Goal: Information Seeking & Learning: Check status

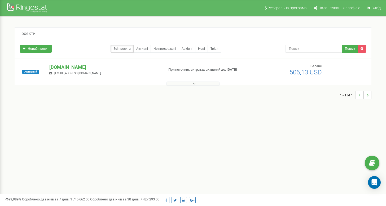
click at [189, 84] on button at bounding box center [193, 84] width 53 height 4
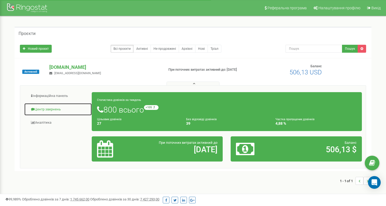
click at [53, 106] on link "Центр звернень" at bounding box center [58, 109] width 68 height 13
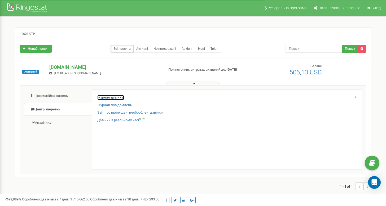
click at [104, 98] on link "Журнал дзвінків" at bounding box center [110, 97] width 27 height 5
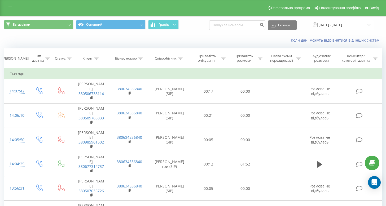
click at [342, 24] on input "23.08.2025 - 23.09.2025" at bounding box center [342, 25] width 64 height 10
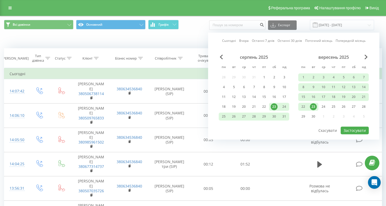
click at [313, 104] on div "23" at bounding box center [313, 106] width 7 height 7
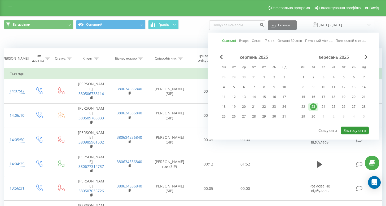
click at [364, 127] on button "Застосувати" at bounding box center [355, 131] width 28 height 8
type input "23.09.2025 - 23.09.2025"
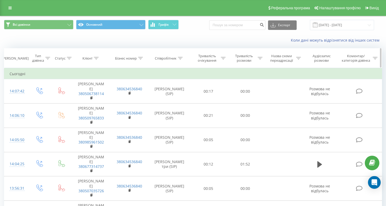
click at [179, 57] on icon at bounding box center [180, 58] width 5 height 3
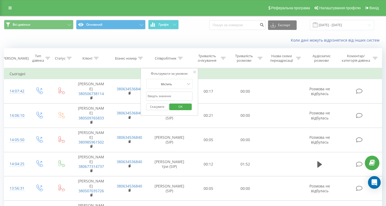
click at [166, 97] on input "text" at bounding box center [169, 96] width 47 height 9
type input "вікторія"
click at [182, 107] on span "OK" at bounding box center [180, 107] width 15 height 8
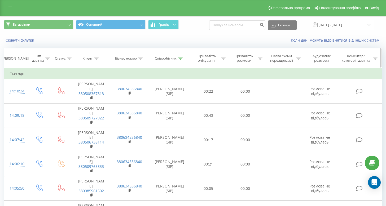
click at [181, 58] on icon at bounding box center [180, 58] width 5 height 3
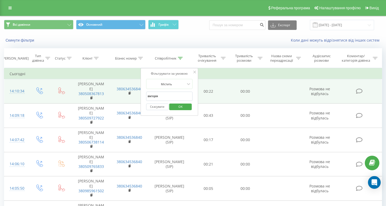
drag, startPoint x: 163, startPoint y: 95, endPoint x: 138, endPoint y: 94, distance: 24.9
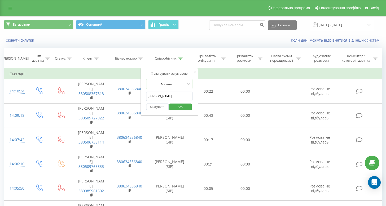
click at [182, 106] on span "OK" at bounding box center [180, 107] width 15 height 8
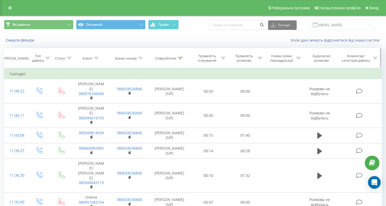
click at [182, 59] on div at bounding box center [180, 58] width 5 height 5
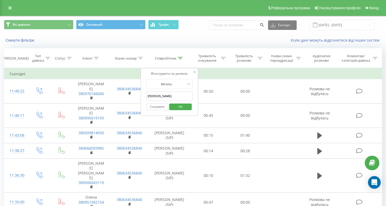
drag, startPoint x: 170, startPoint y: 94, endPoint x: 142, endPoint y: 92, distance: 27.4
click at [142, 92] on div "Фільтрувати за умовою Містить Михайло Скасувати OK" at bounding box center [170, 92] width 58 height 48
click at [181, 106] on span "OK" at bounding box center [180, 107] width 15 height 8
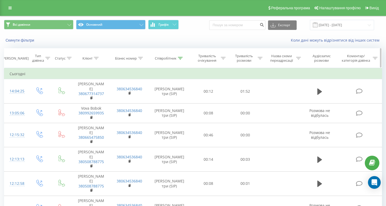
click at [178, 57] on icon at bounding box center [180, 58] width 5 height 3
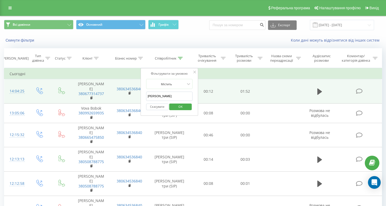
drag, startPoint x: 163, startPoint y: 97, endPoint x: 123, endPoint y: 101, distance: 40.8
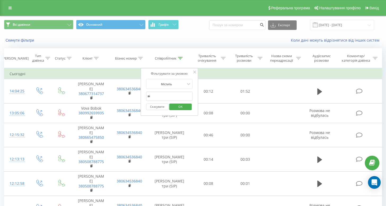
type input "вікторія"
click at [178, 106] on span "OK" at bounding box center [180, 107] width 15 height 8
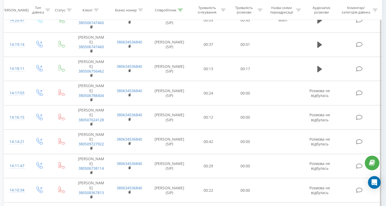
scroll to position [6, 0]
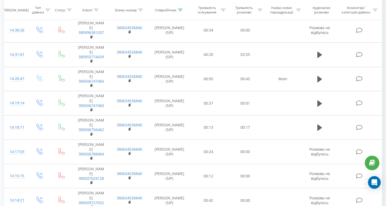
scroll to position [187, 0]
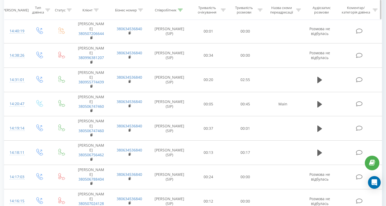
click at [183, 9] on icon at bounding box center [180, 9] width 5 height 3
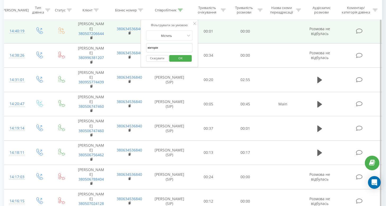
drag, startPoint x: 161, startPoint y: 46, endPoint x: 137, endPoint y: 44, distance: 23.5
click at [137, 44] on table "Фільтрувати за умовою Дорівнює Введіть значення Скасувати OK Фільтрувати за умо…" at bounding box center [193, 193] width 378 height 625
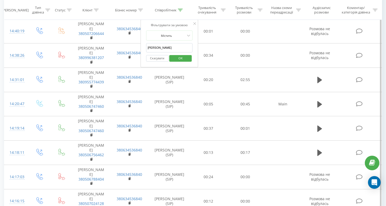
click at [178, 59] on span "OK" at bounding box center [180, 58] width 15 height 8
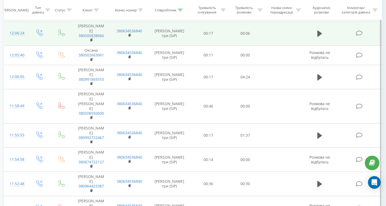
scroll to position [372, 0]
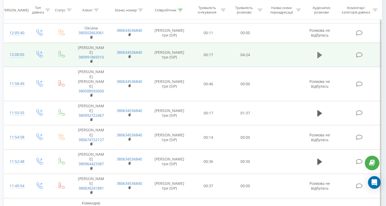
click at [321, 59] on icon at bounding box center [320, 54] width 5 height 7
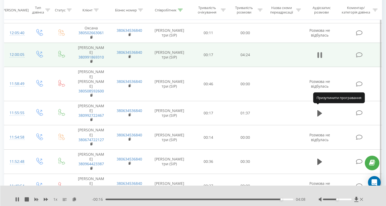
click at [322, 58] on icon at bounding box center [322, 55] width 2 height 6
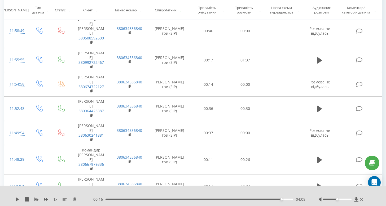
click at [319, 5] on icon at bounding box center [320, 2] width 5 height 6
click at [321, 5] on icon at bounding box center [322, 2] width 2 height 6
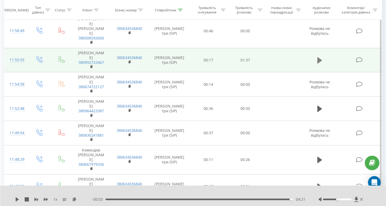
click at [320, 64] on icon at bounding box center [320, 60] width 5 height 6
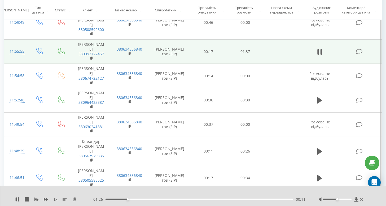
scroll to position [441, 0]
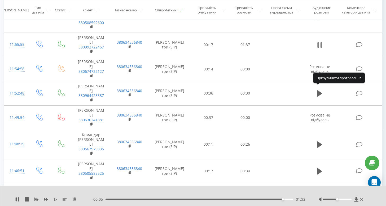
click at [319, 48] on icon at bounding box center [319, 45] width 2 height 6
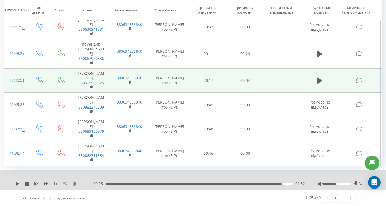
scroll to position [574, 0]
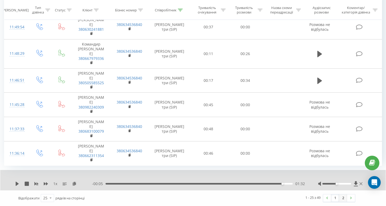
click at [341, 198] on link "2" at bounding box center [343, 198] width 8 height 7
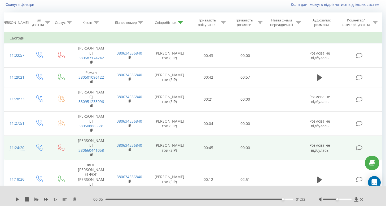
scroll to position [35, 0]
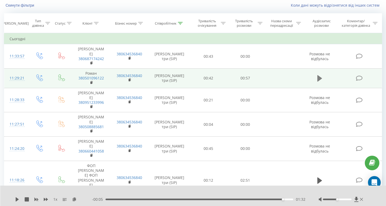
click at [318, 78] on icon at bounding box center [320, 78] width 5 height 6
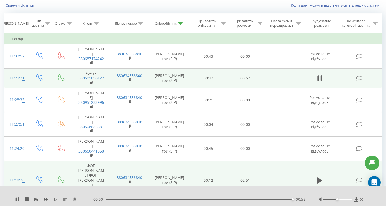
scroll to position [141, 0]
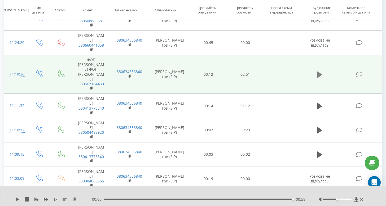
click at [317, 78] on button at bounding box center [320, 75] width 8 height 8
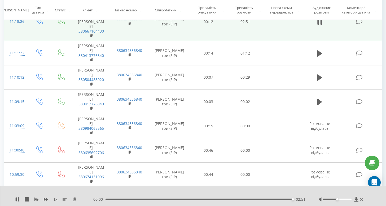
scroll to position [194, 0]
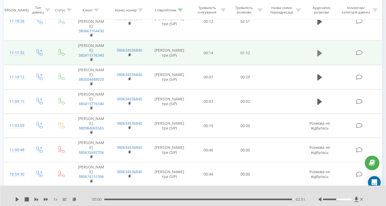
click at [318, 56] on icon at bounding box center [320, 53] width 5 height 6
click at [318, 56] on icon at bounding box center [319, 53] width 2 height 6
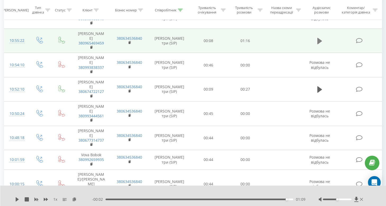
scroll to position [380, 0]
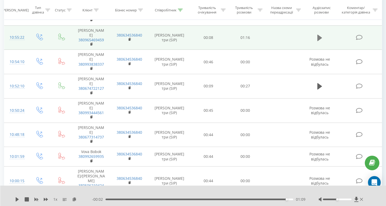
click at [318, 42] on icon at bounding box center [320, 37] width 5 height 7
click at [320, 42] on icon at bounding box center [320, 37] width 5 height 7
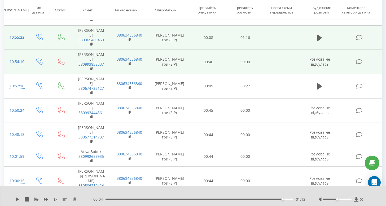
scroll to position [460, 0]
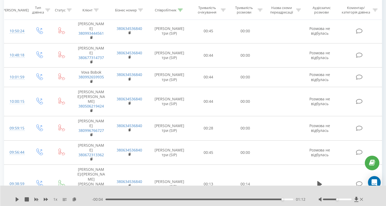
click at [320, 11] on icon at bounding box center [320, 6] width 5 height 7
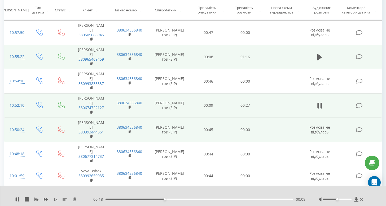
scroll to position [369, 0]
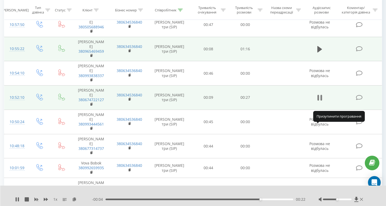
click at [321, 101] on icon at bounding box center [322, 98] width 2 height 6
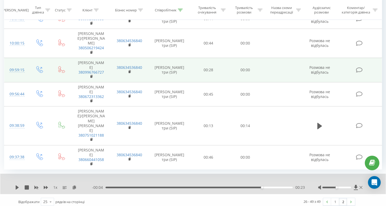
scroll to position [534, 0]
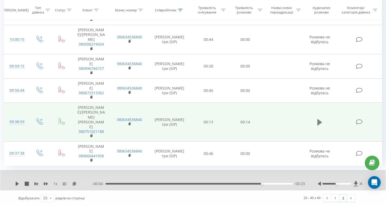
click at [317, 127] on button at bounding box center [320, 123] width 8 height 8
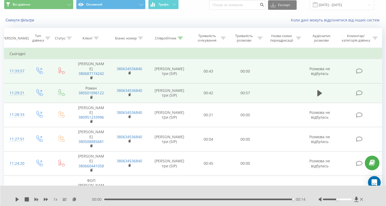
scroll to position [0, 0]
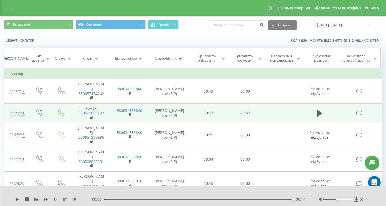
click at [179, 58] on icon at bounding box center [180, 58] width 5 height 3
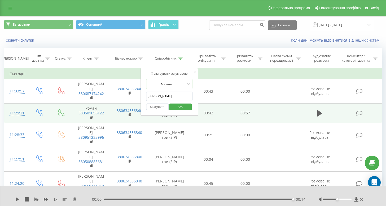
drag, startPoint x: 161, startPoint y: 97, endPoint x: 144, endPoint y: 93, distance: 17.3
click at [144, 93] on div "Фільтрувати за умовою Містить Ліда Скасувати OK" at bounding box center [170, 92] width 58 height 48
type input "Михайло"
click at [181, 106] on span "OK" at bounding box center [180, 107] width 15 height 8
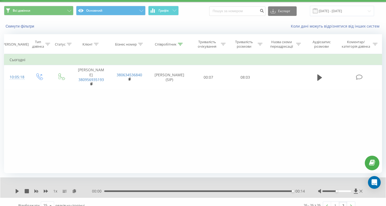
scroll to position [21, 0]
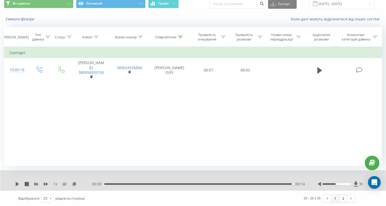
click at [335, 198] on link "1" at bounding box center [335, 198] width 8 height 7
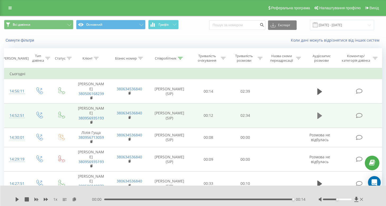
click at [320, 118] on icon at bounding box center [320, 116] width 5 height 6
click at [319, 119] on icon at bounding box center [320, 115] width 5 height 7
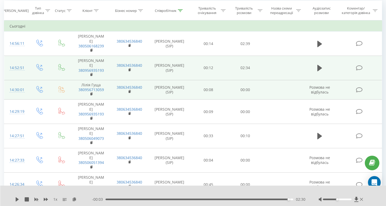
scroll to position [80, 0]
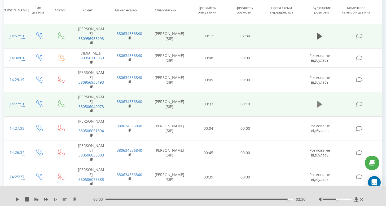
click at [322, 105] on button at bounding box center [320, 105] width 8 height 8
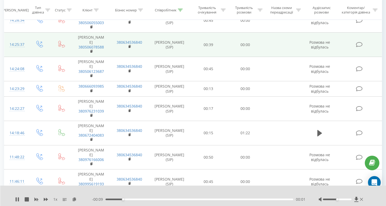
scroll to position [292, 0]
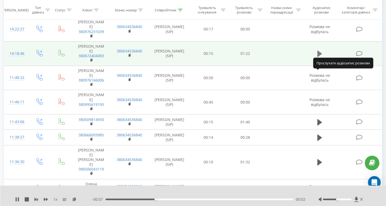
click at [320, 57] on icon at bounding box center [320, 54] width 5 height 6
click at [320, 58] on icon at bounding box center [320, 53] width 5 height 7
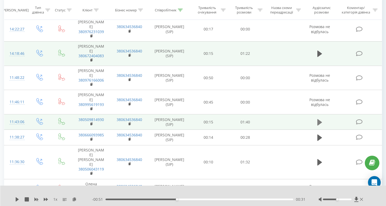
click at [317, 127] on button at bounding box center [320, 123] width 8 height 8
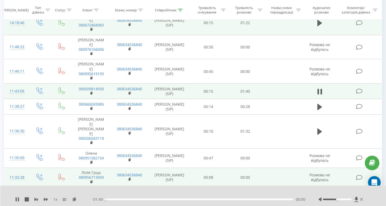
scroll to position [345, 0]
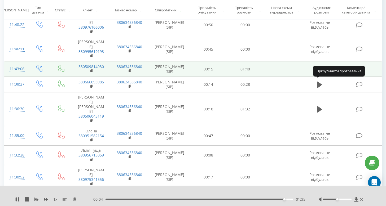
click at [320, 73] on icon at bounding box center [320, 69] width 5 height 7
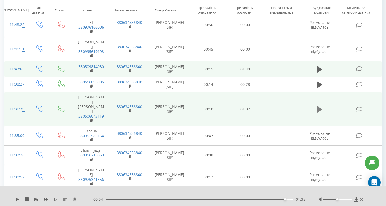
click at [319, 113] on icon at bounding box center [320, 109] width 5 height 6
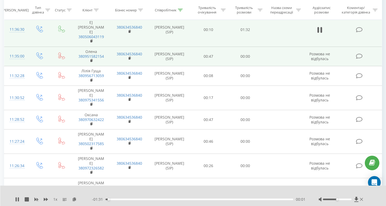
scroll to position [398, 0]
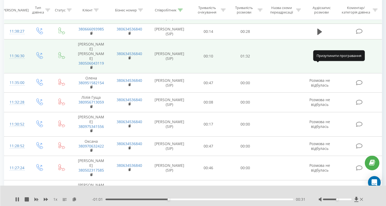
click at [319, 59] on icon at bounding box center [319, 57] width 2 height 6
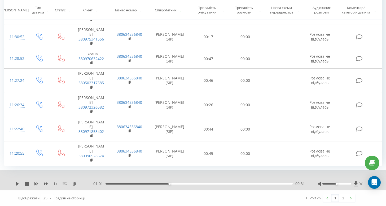
scroll to position [504, 0]
click at [344, 199] on link "2" at bounding box center [343, 198] width 8 height 7
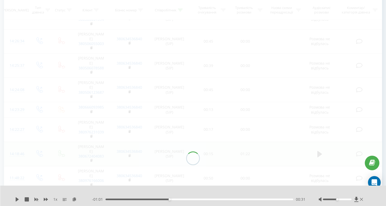
scroll to position [21, 0]
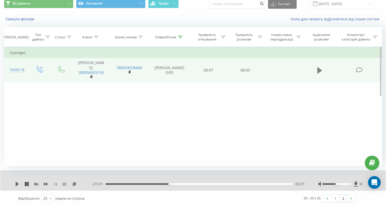
click at [320, 67] on icon at bounding box center [320, 70] width 5 height 6
click at [320, 68] on icon at bounding box center [320, 70] width 5 height 7
